Goal: Find specific page/section: Find specific page/section

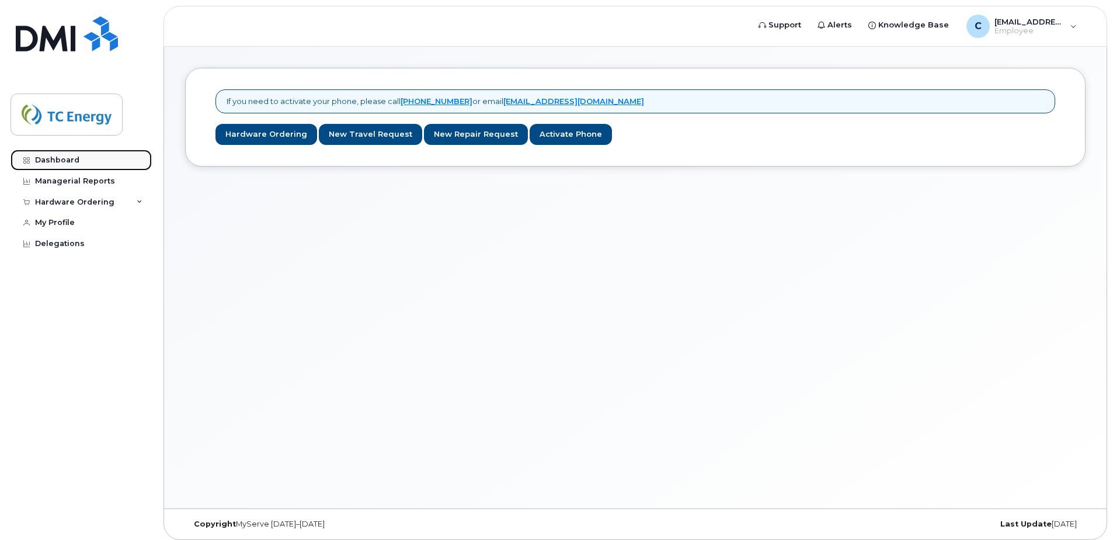
click at [57, 151] on link "Dashboard" at bounding box center [81, 160] width 141 height 21
click at [59, 160] on div "Dashboard" at bounding box center [57, 159] width 44 height 9
click at [60, 162] on div "Dashboard" at bounding box center [57, 159] width 44 height 9
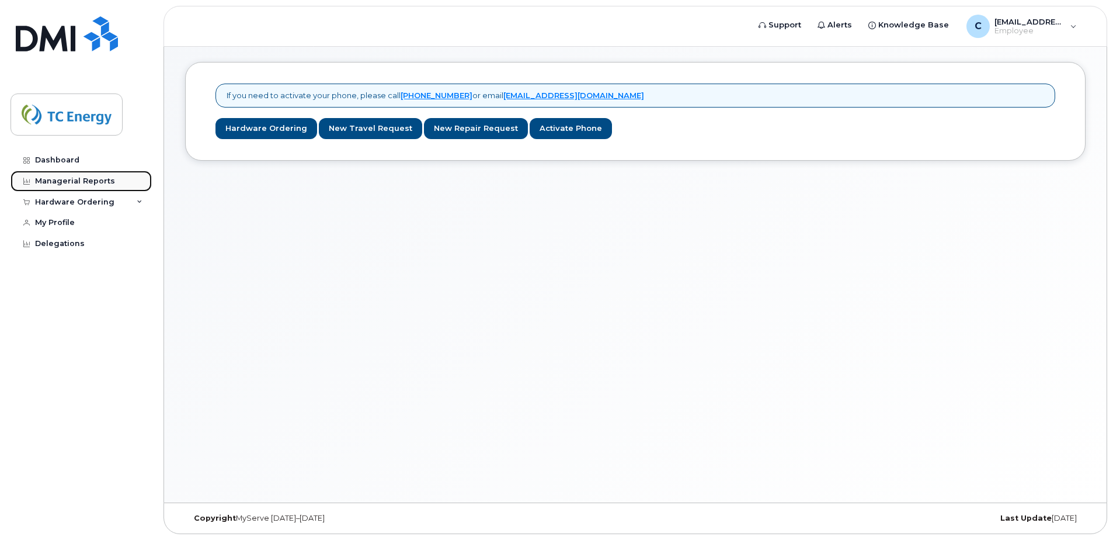
click at [61, 181] on div "Managerial Reports" at bounding box center [75, 180] width 80 height 9
